Goal: Information Seeking & Learning: Learn about a topic

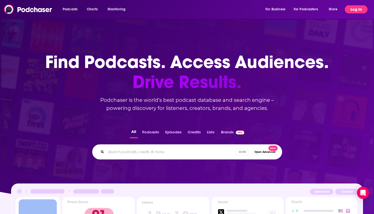
click at [350, 5] on button "Log In" at bounding box center [355, 9] width 23 height 8
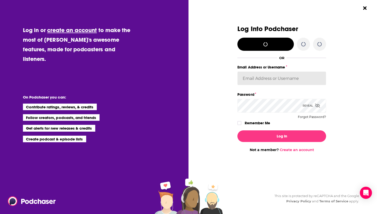
type input "WE_Broadcast"
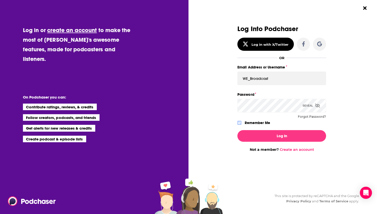
click at [240, 122] on icon "Dialog" at bounding box center [239, 122] width 3 height 3
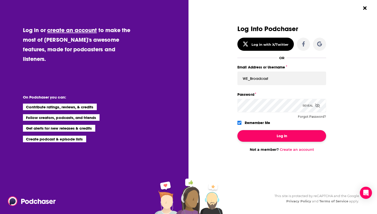
click at [275, 132] on button "Log In" at bounding box center [282, 136] width 89 height 12
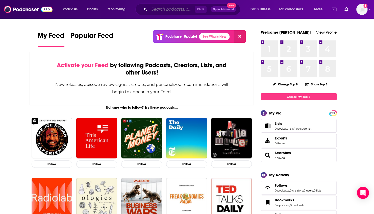
click at [170, 10] on input "Search podcasts, credits, & more..." at bounding box center [171, 9] width 45 height 8
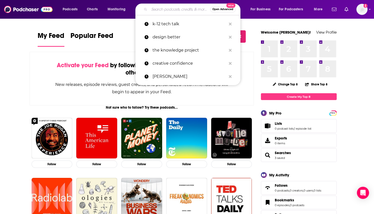
type input "s"
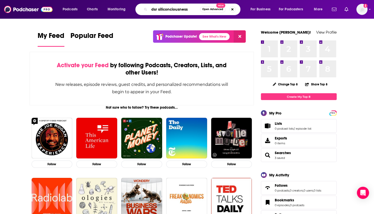
type input "dsr siliconciousness"
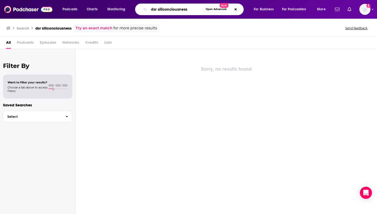
click at [196, 11] on input "dsr siliconciousness" at bounding box center [176, 9] width 54 height 8
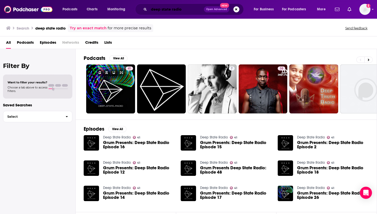
click at [190, 12] on input "deep state radio" at bounding box center [176, 9] width 55 height 8
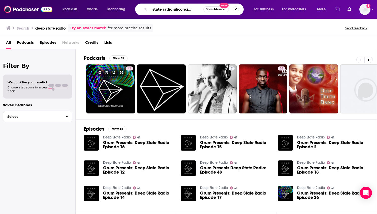
scroll to position [0, 11]
type input "deep state radio siliconciousness"
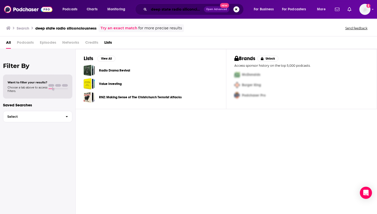
click at [197, 10] on input "deep state radio siliconciousness" at bounding box center [176, 9] width 55 height 8
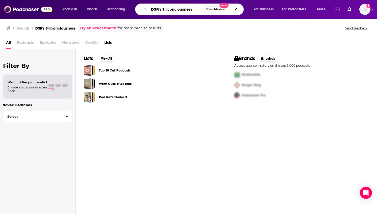
drag, startPoint x: 178, startPoint y: 12, endPoint x: 163, endPoint y: 10, distance: 15.3
click at [163, 10] on input "DSR's Siliconciousness" at bounding box center [176, 9] width 54 height 8
type input "DSR"
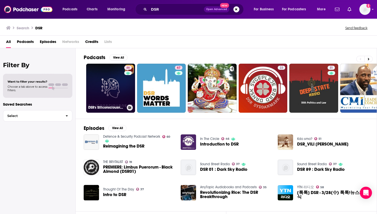
click at [113, 78] on link "46 DSR's Siliconsciousness" at bounding box center [110, 88] width 49 height 49
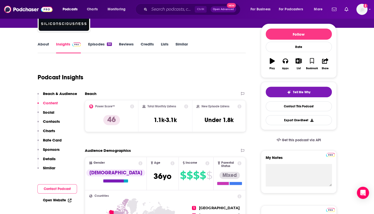
scroll to position [50, 0]
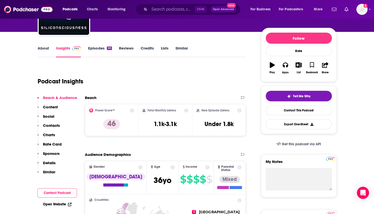
click at [47, 49] on link "About" at bounding box center [43, 52] width 11 height 12
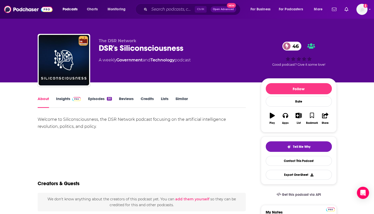
click at [65, 96] on link "Insights" at bounding box center [68, 102] width 25 height 12
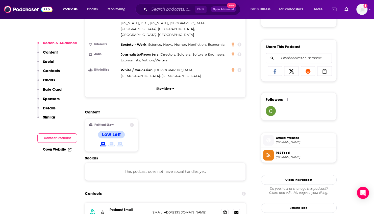
scroll to position [328, 0]
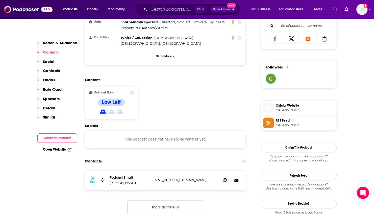
click at [291, 104] on span "Official Website" at bounding box center [304, 105] width 59 height 5
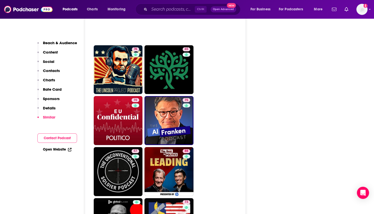
scroll to position [1160, 0]
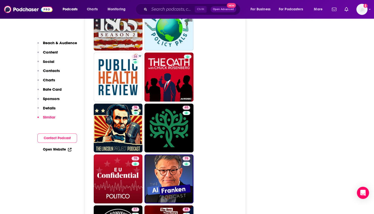
drag, startPoint x: 373, startPoint y: 117, endPoint x: 378, endPoint y: 89, distance: 28.4
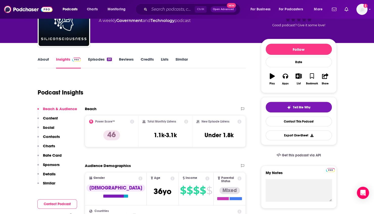
scroll to position [0, 0]
